Goal: Task Accomplishment & Management: Manage account settings

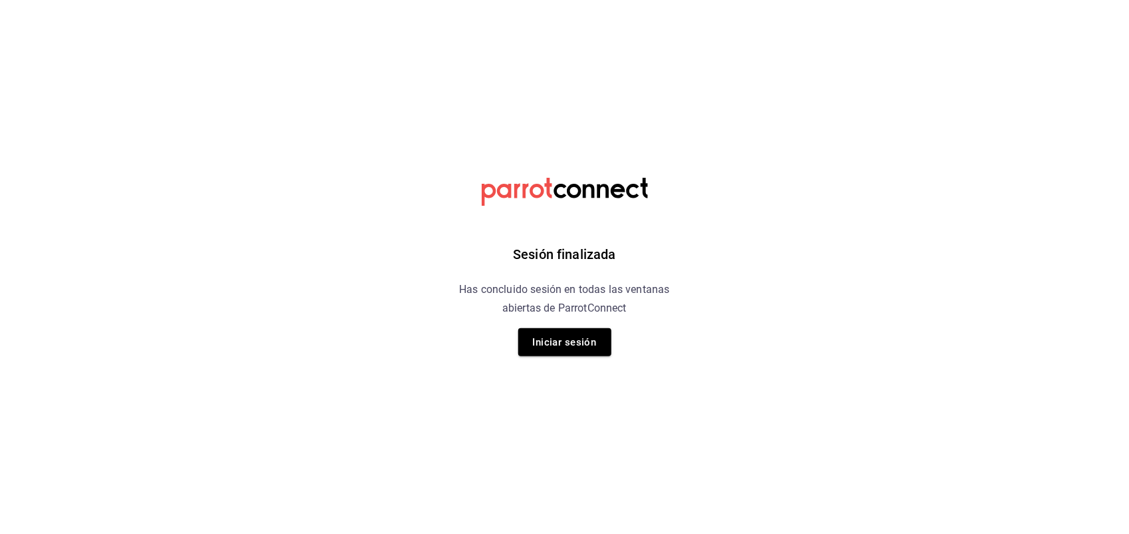
click at [546, 345] on button "Iniciar sesión" at bounding box center [564, 342] width 93 height 28
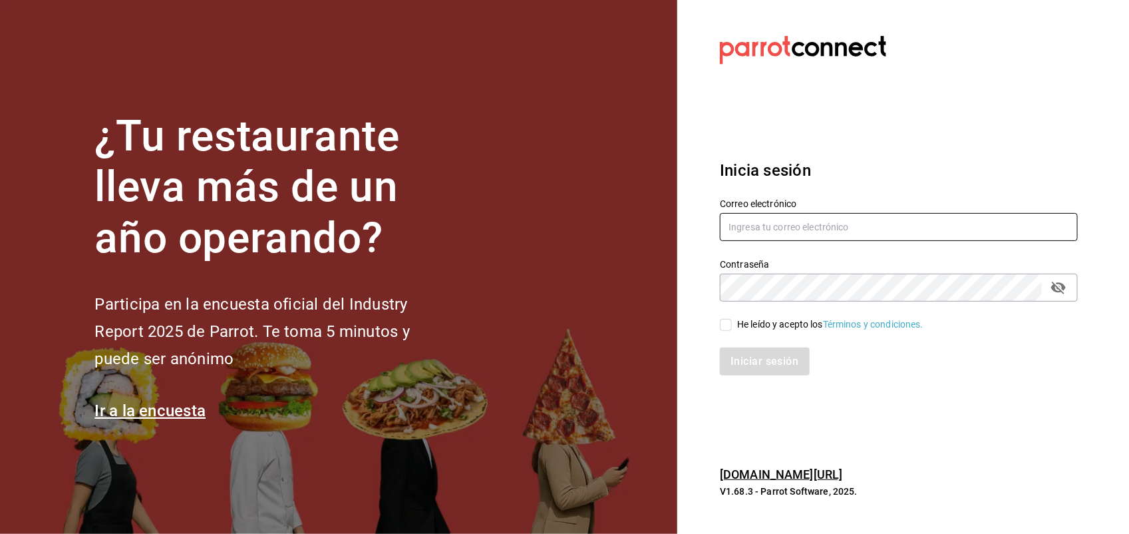
type input "miguelrdn@hotmail.com"
click at [725, 320] on input "He leído y acepto los Términos y condiciones." at bounding box center [726, 325] width 12 height 12
checkbox input "true"
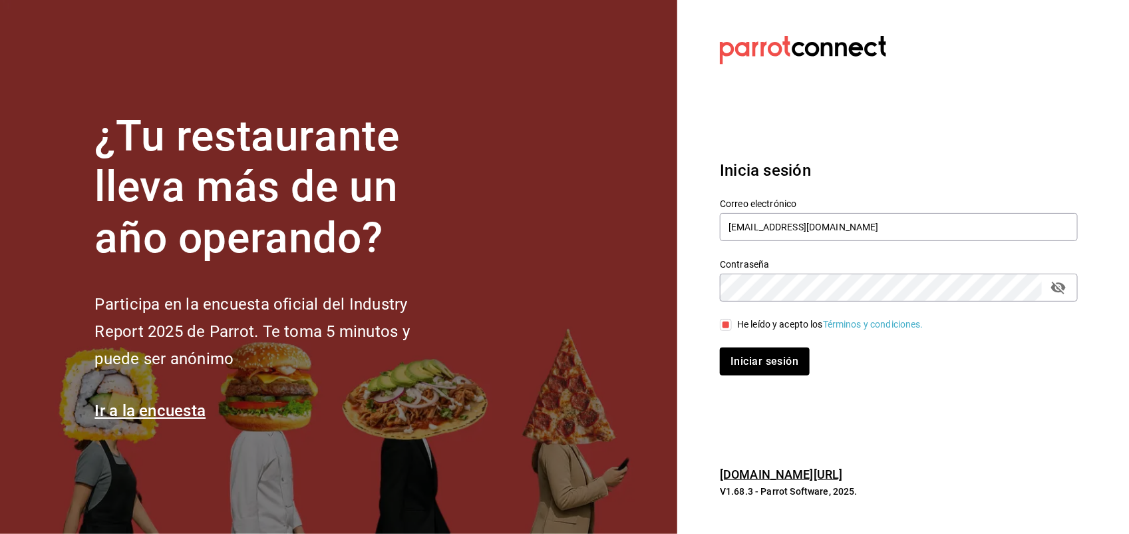
click at [776, 388] on div "Inicia sesión Correo electrónico miguelrdn@hotmail.com Contraseña Contraseña He…" at bounding box center [899, 267] width 358 height 250
click at [778, 369] on button "Iniciar sesión" at bounding box center [765, 361] width 90 height 28
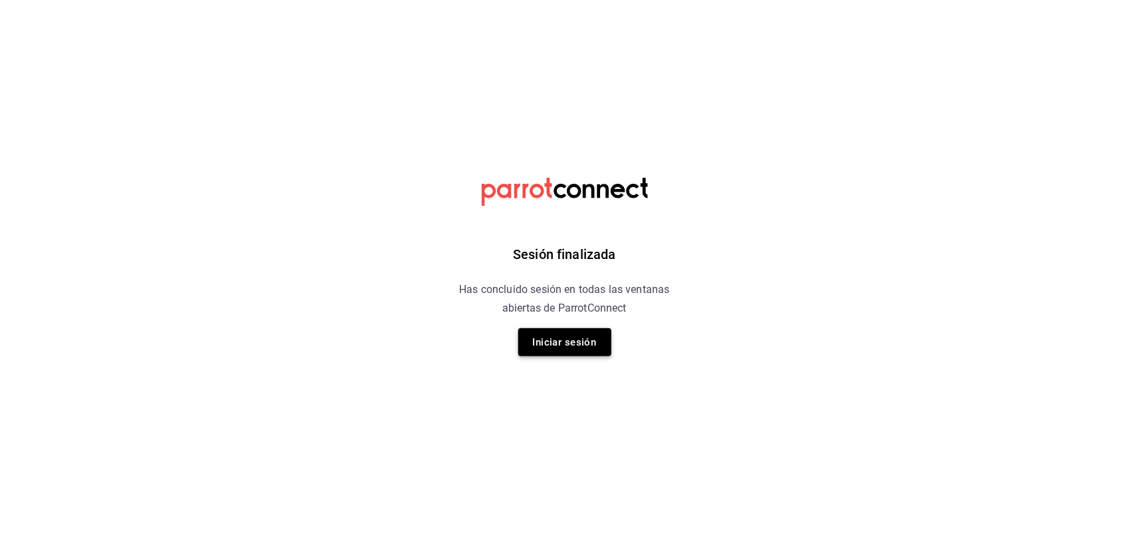
click at [577, 341] on button "Iniciar sesión" at bounding box center [564, 342] width 93 height 28
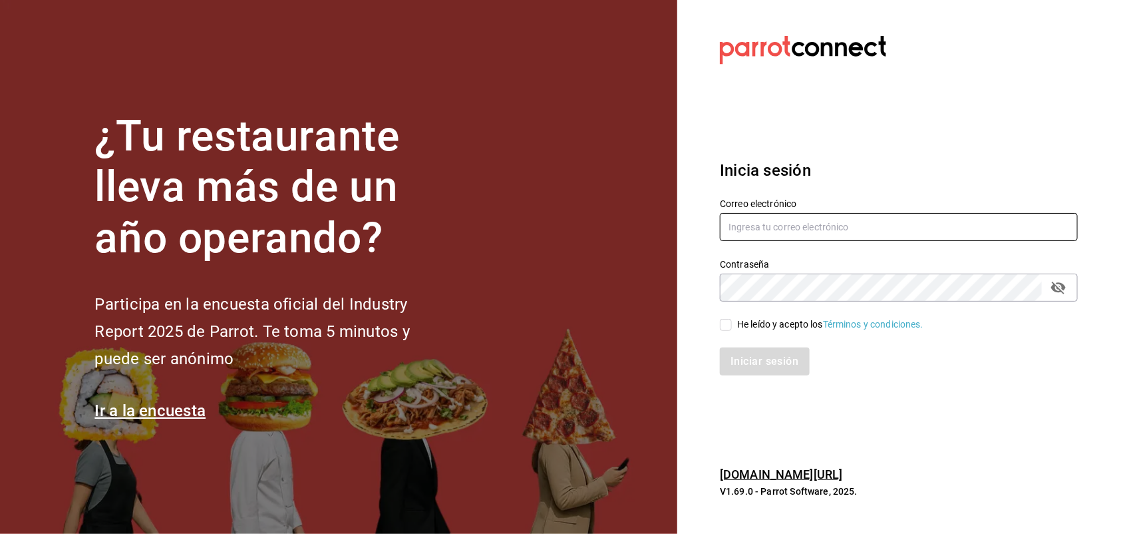
type input "miguelrdn@hotmail.com"
click at [724, 319] on input "He leído y acepto los Términos y condiciones." at bounding box center [726, 325] width 12 height 12
checkbox input "true"
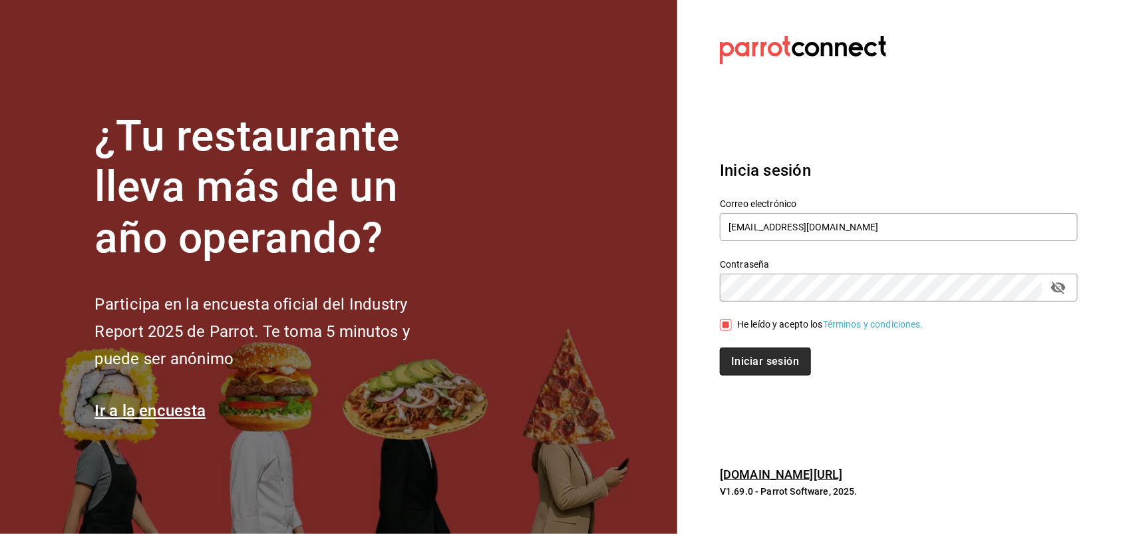
click at [752, 357] on button "Iniciar sesión" at bounding box center [765, 361] width 90 height 28
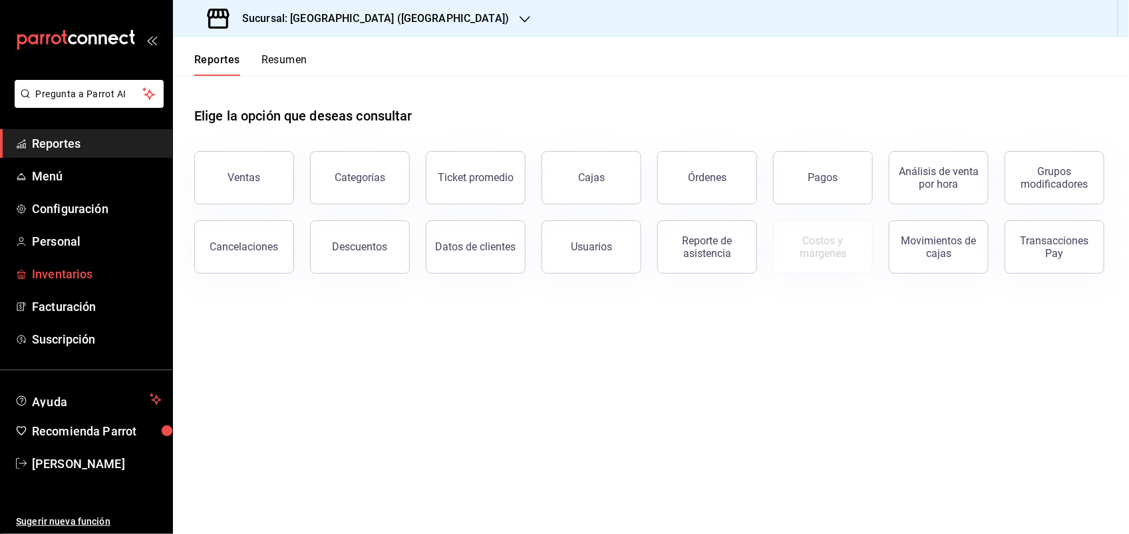
click at [57, 277] on span "Inventarios" at bounding box center [97, 274] width 130 height 18
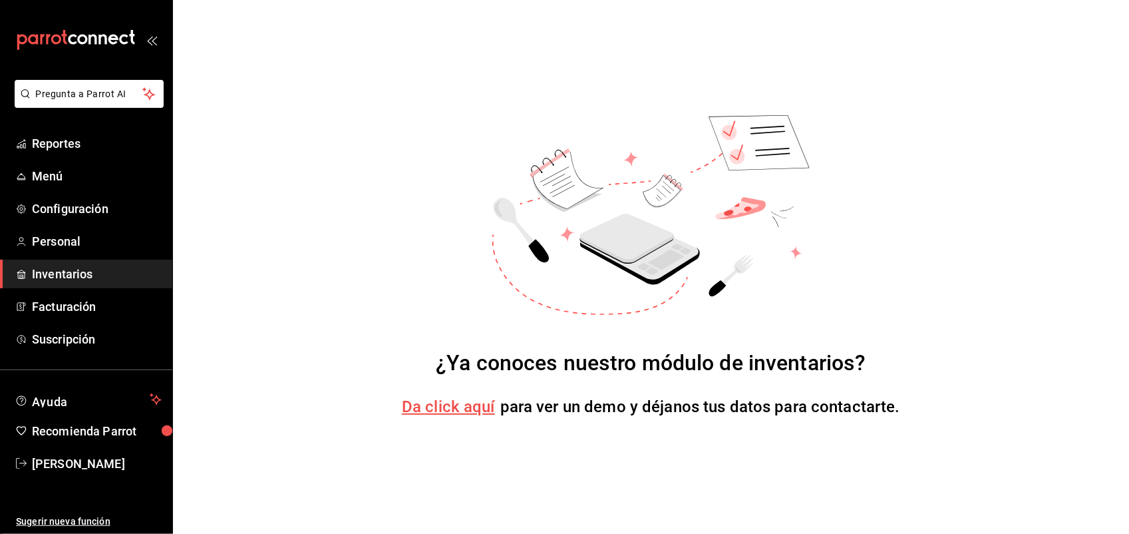
click at [462, 403] on span "Da click aquí" at bounding box center [448, 406] width 93 height 19
click at [81, 273] on span "Inventarios" at bounding box center [97, 274] width 130 height 18
click at [20, 257] on ul "Reportes Menú Configuración Personal Inventarios Facturación Suscripción" at bounding box center [86, 241] width 172 height 224
click at [38, 273] on span "Inventarios" at bounding box center [97, 274] width 130 height 18
